Goal: Task Accomplishment & Management: Use online tool/utility

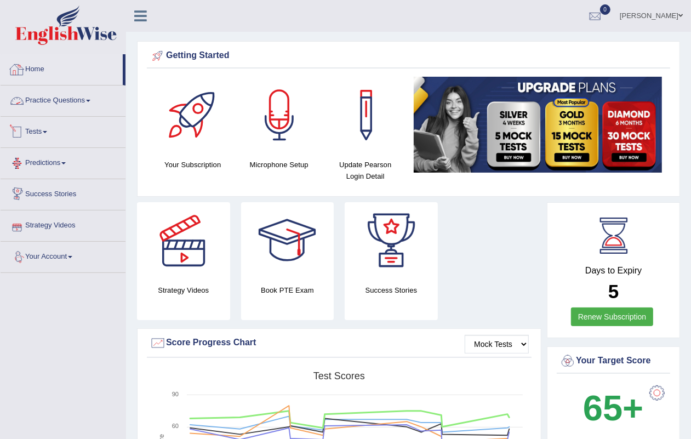
click at [48, 63] on link "Home" at bounding box center [62, 67] width 122 height 27
click at [39, 98] on link "Practice Questions" at bounding box center [63, 99] width 125 height 27
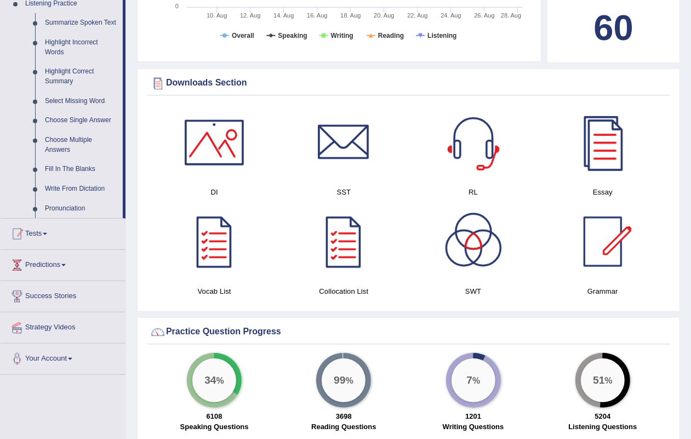
scroll to position [548, 0]
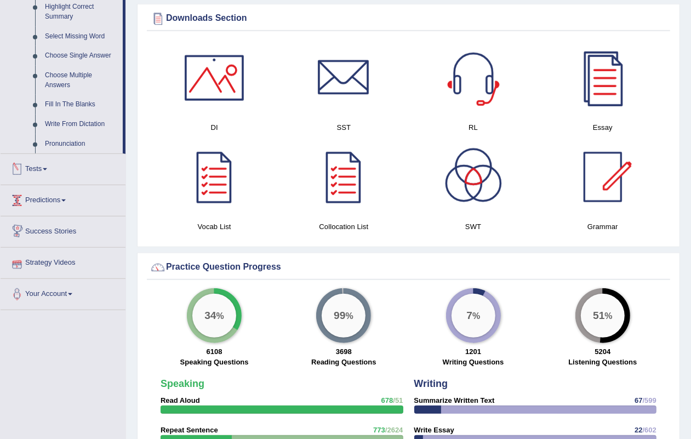
click at [27, 162] on link "Tests" at bounding box center [63, 167] width 125 height 27
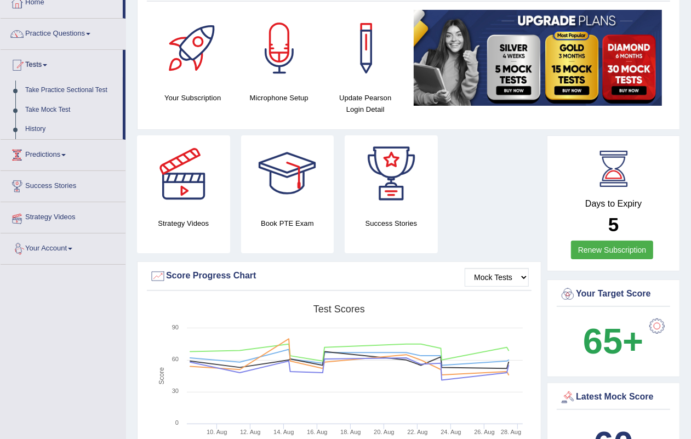
scroll to position [0, 0]
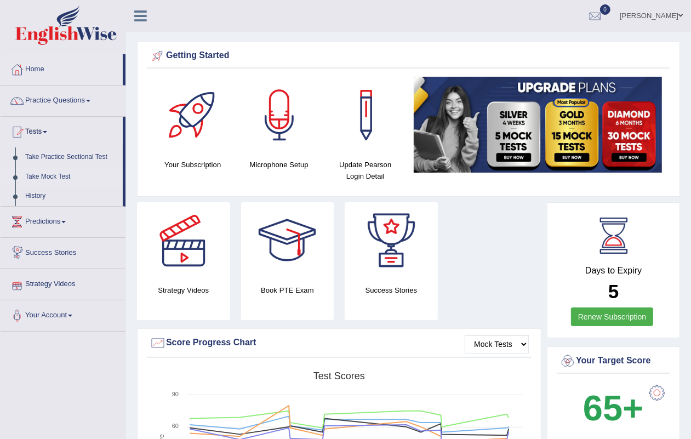
click at [64, 172] on link "Take Mock Test" at bounding box center [71, 177] width 103 height 20
